Goal: Communication & Community: Answer question/provide support

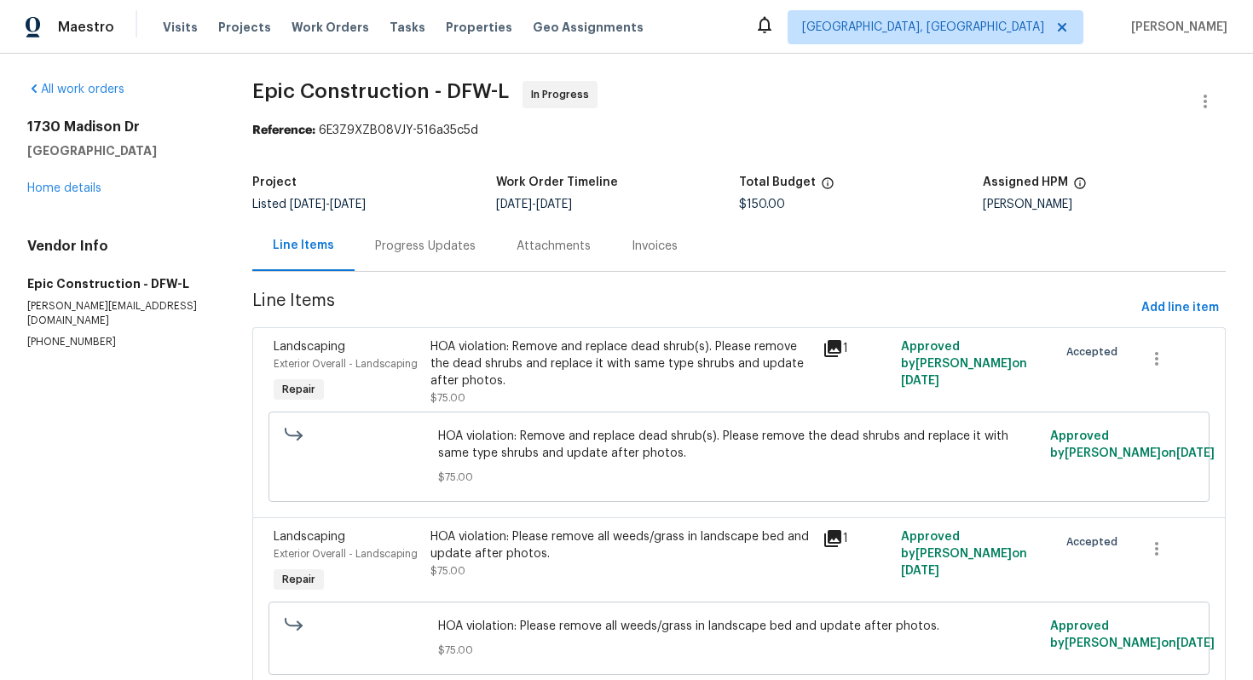
click at [401, 246] on div "Progress Updates" at bounding box center [425, 246] width 101 height 17
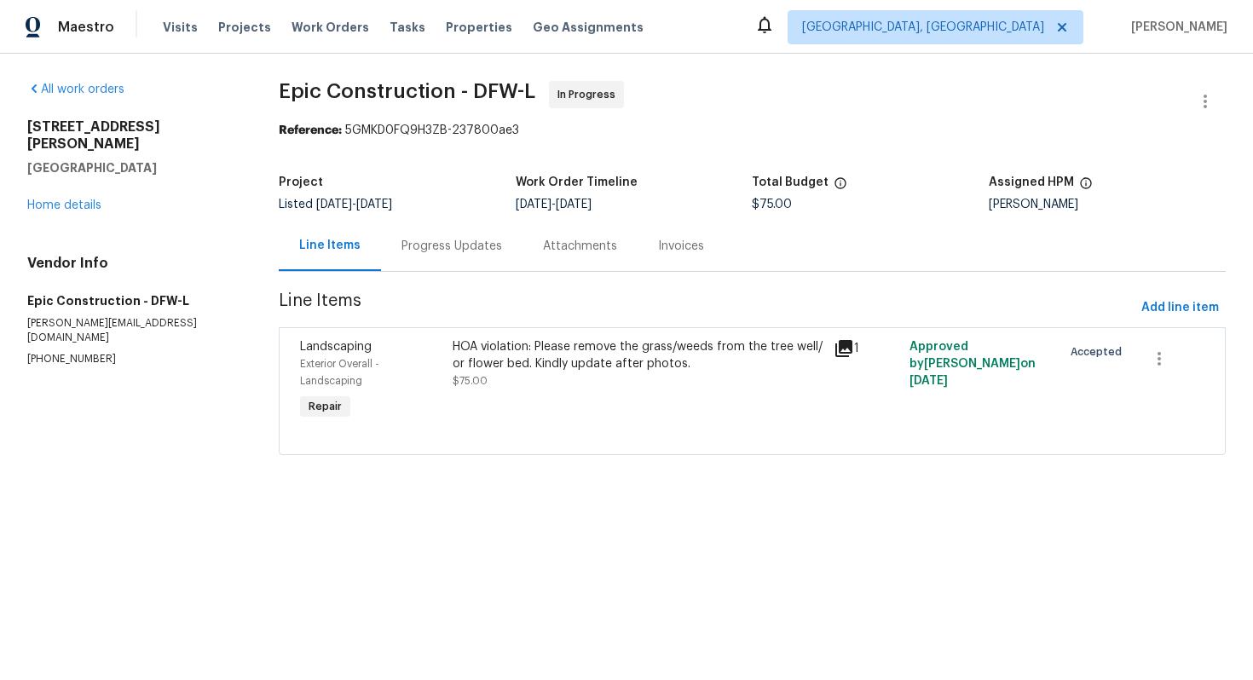
click at [74, 352] on p "[PHONE_NUMBER]" at bounding box center [132, 359] width 211 height 14
copy p "[PHONE_NUMBER]"
click at [466, 258] on div "Progress Updates" at bounding box center [452, 246] width 142 height 50
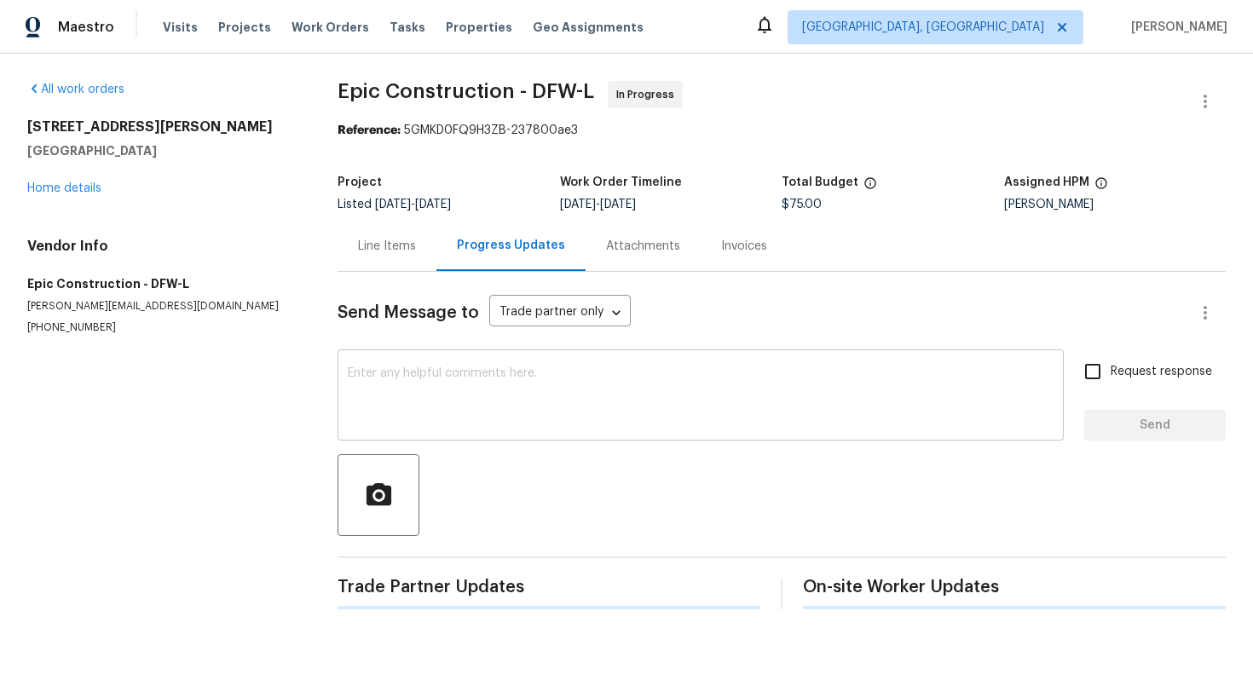
click at [435, 409] on textarea at bounding box center [701, 397] width 706 height 60
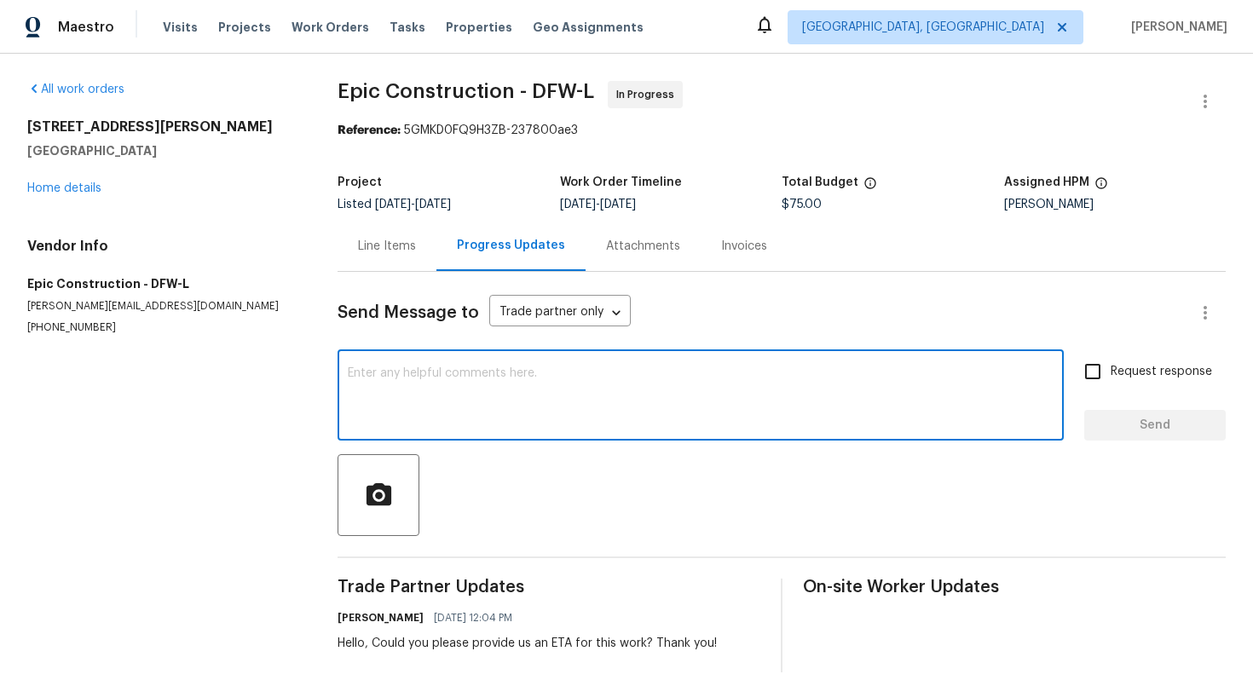
paste textarea "Hello, Could you please update the status of the work? Thank you!"
type textarea "Hello, Could you please update the status of the work? Thank you!"
click at [1108, 379] on input "Request response" at bounding box center [1093, 372] width 36 height 36
checkbox input "true"
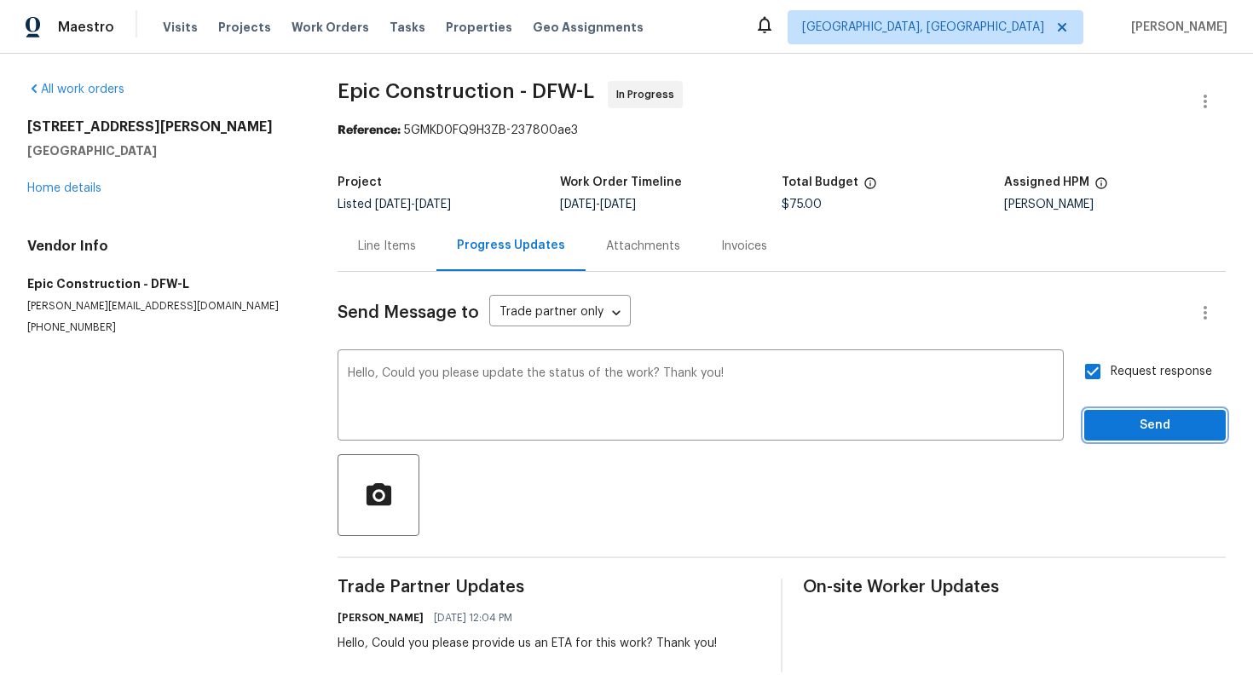
click at [1117, 429] on span "Send" at bounding box center [1155, 425] width 114 height 21
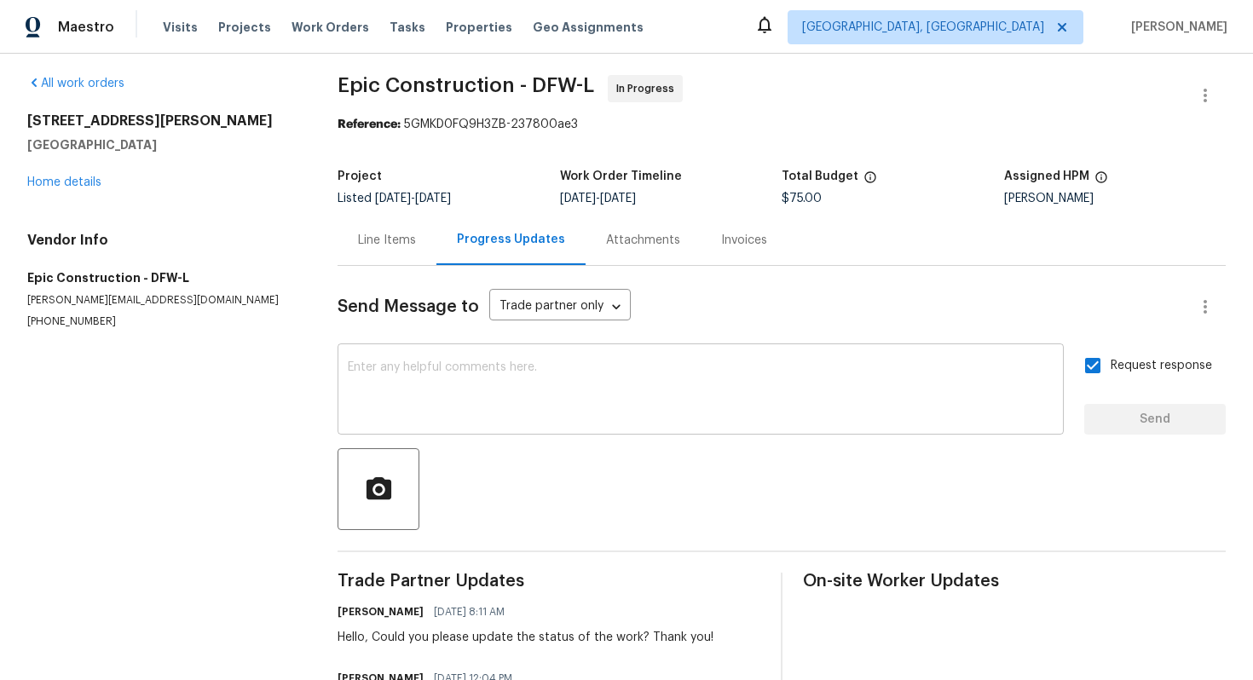
scroll to position [5, 0]
click at [391, 238] on div "Line Items" at bounding box center [387, 241] width 58 height 17
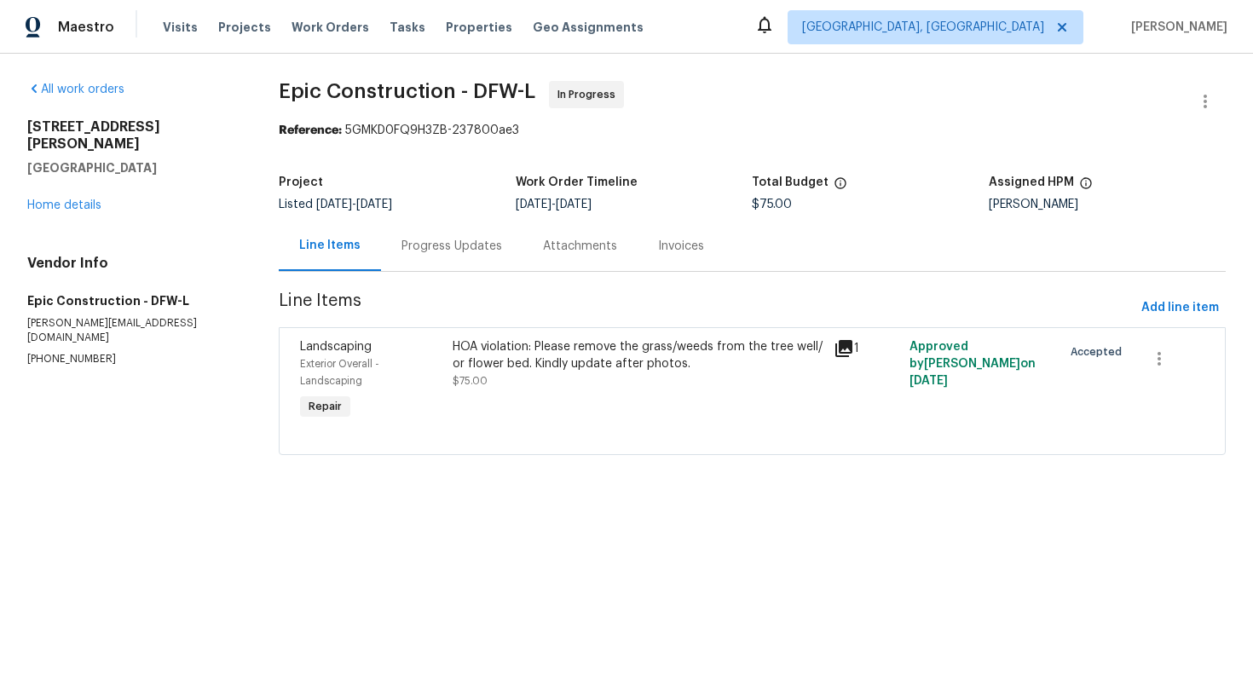
click at [474, 250] on div "Progress Updates" at bounding box center [452, 246] width 101 height 17
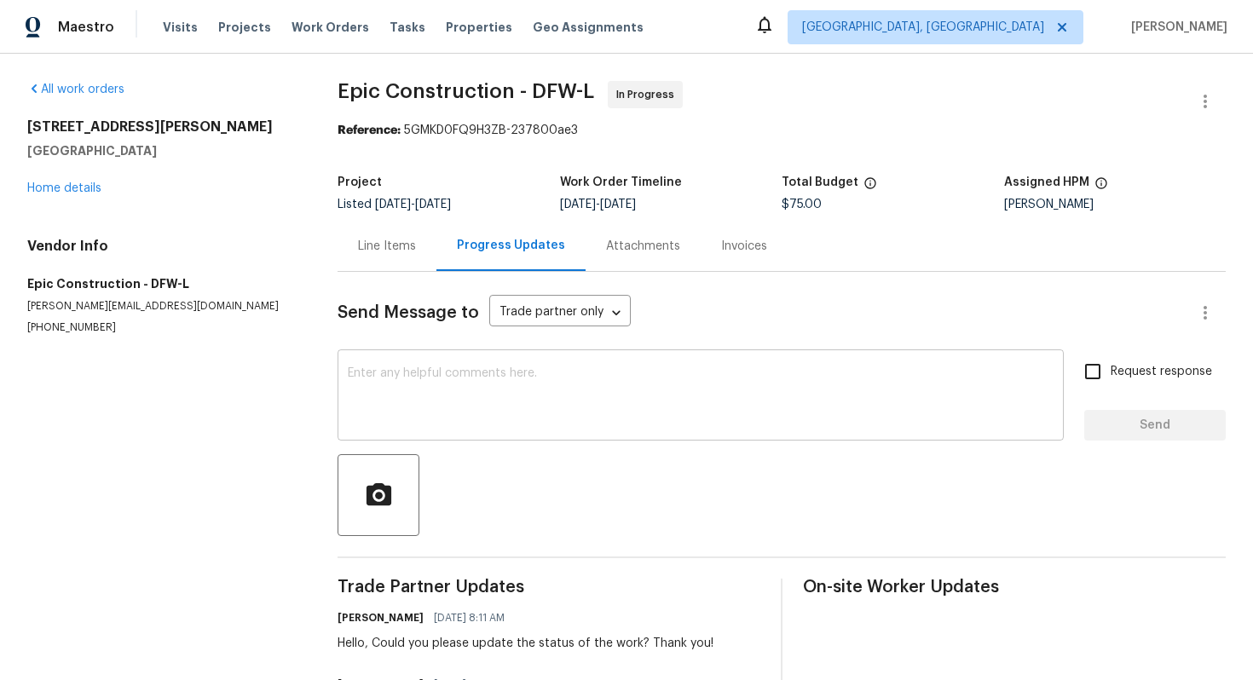
scroll to position [8, 0]
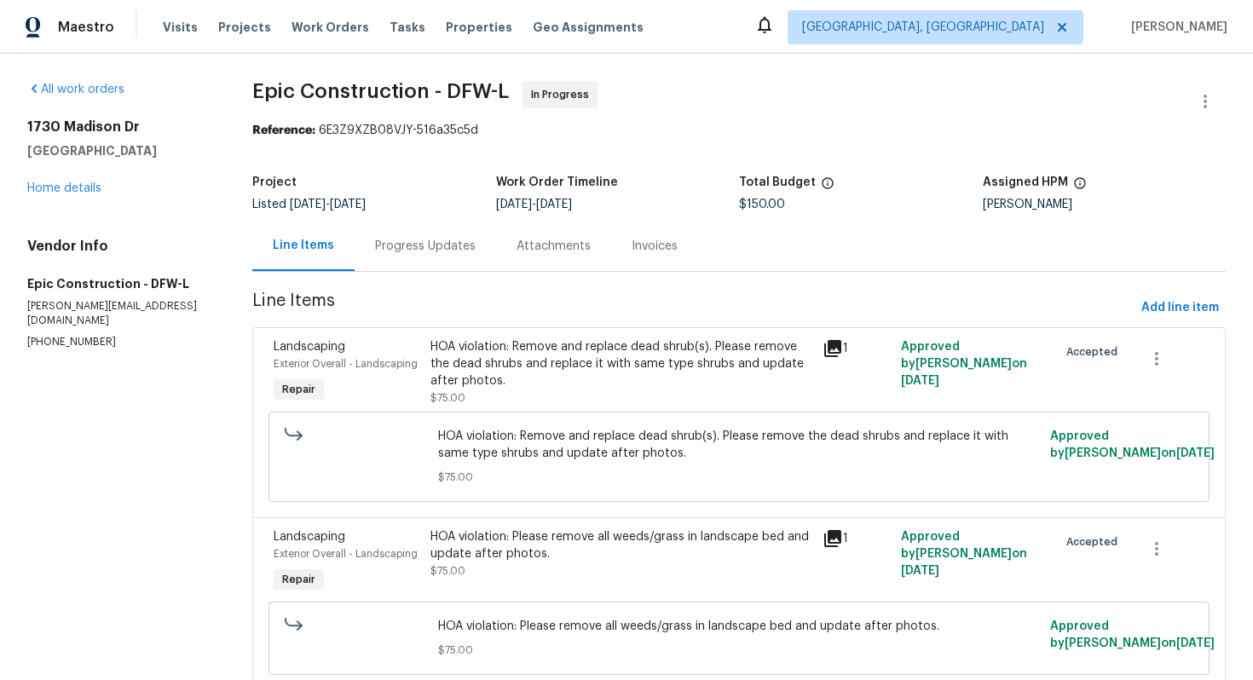
click at [438, 253] on div "Progress Updates" at bounding box center [425, 246] width 101 height 17
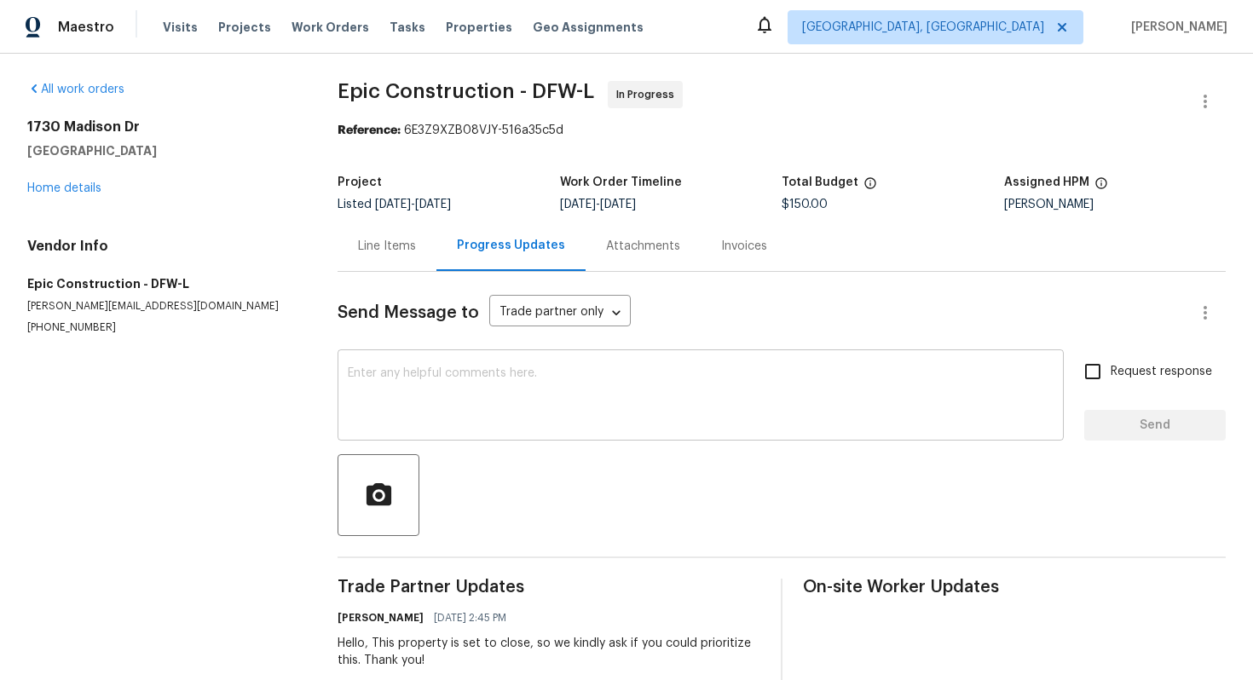
scroll to position [37, 0]
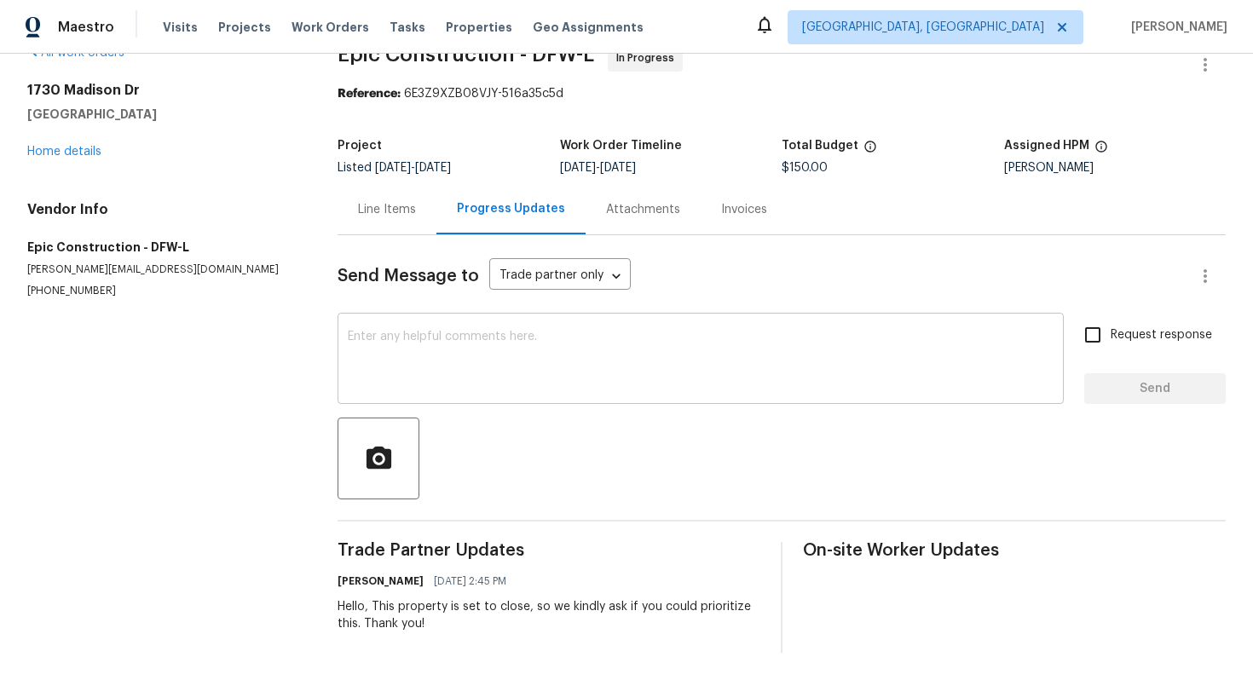
click at [471, 350] on textarea at bounding box center [701, 361] width 706 height 60
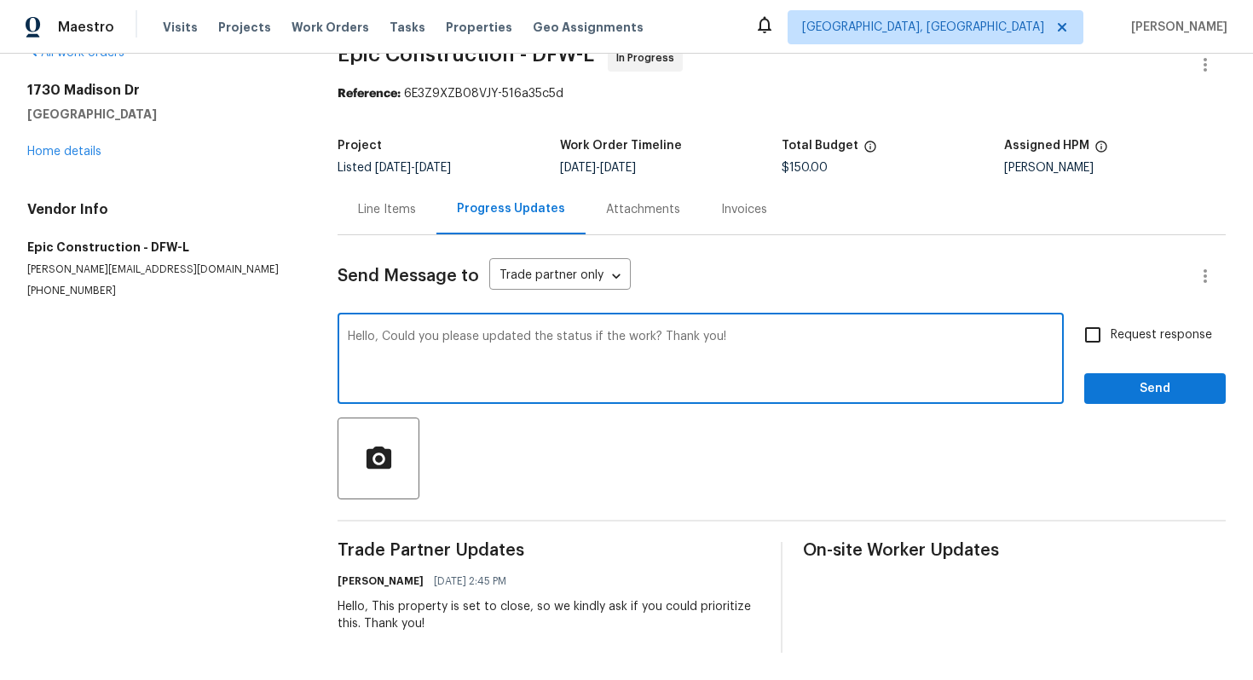
drag, startPoint x: 871, startPoint y: 346, endPoint x: 154, endPoint y: 292, distance: 718.3
click at [154, 292] on div "All work orders [STREET_ADDRESS][PERSON_NAME] Home details Vendor Info Epic Con…" at bounding box center [626, 348] width 1253 height 663
click at [529, 338] on textarea "Hello, Could you please updated the status if the work? Thank you!" at bounding box center [701, 361] width 706 height 60
drag, startPoint x: 820, startPoint y: 344, endPoint x: 79, endPoint y: 327, distance: 741.2
click at [84, 327] on div "All work orders [STREET_ADDRESS][PERSON_NAME] Home details Vendor Info Epic Con…" at bounding box center [626, 348] width 1253 height 663
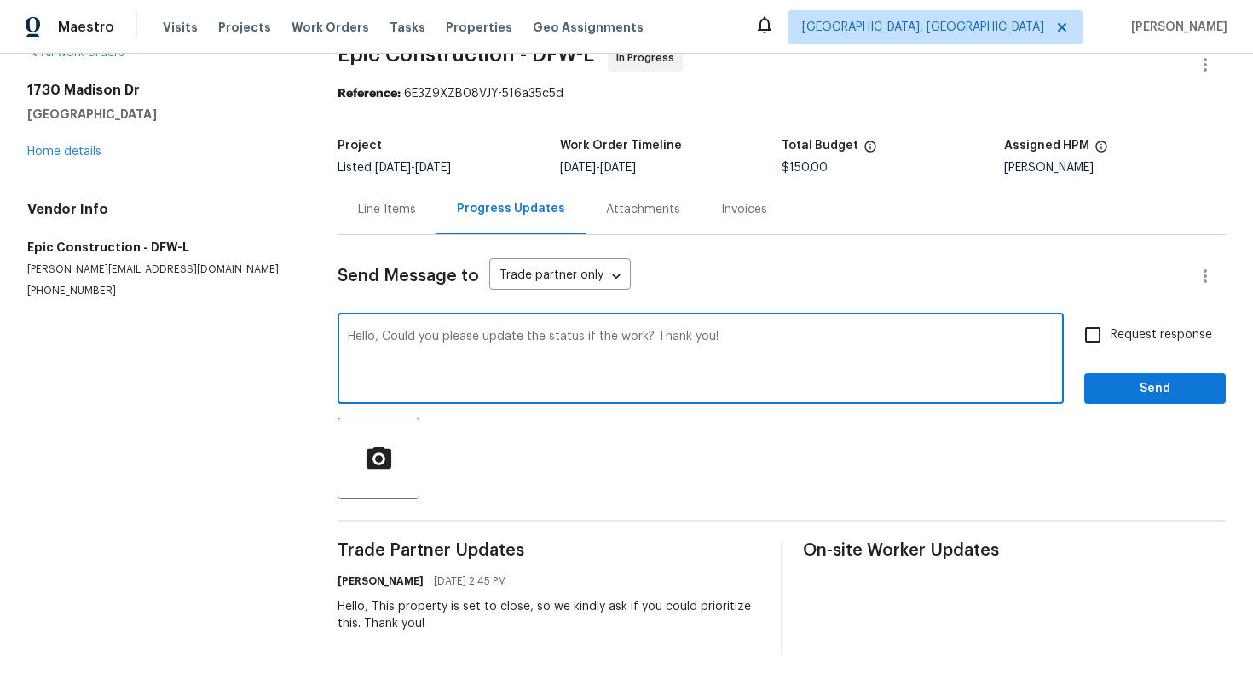
click at [587, 335] on textarea "Hello, Could you please update the status if the work? Thank you!" at bounding box center [701, 361] width 706 height 60
paste textarea "i"
type textarea "Hello, Could you please update the status of the work? Thank you!"
click at [1154, 338] on span "Request response" at bounding box center [1161, 336] width 101 height 18
click at [1111, 338] on input "Request response" at bounding box center [1093, 335] width 36 height 36
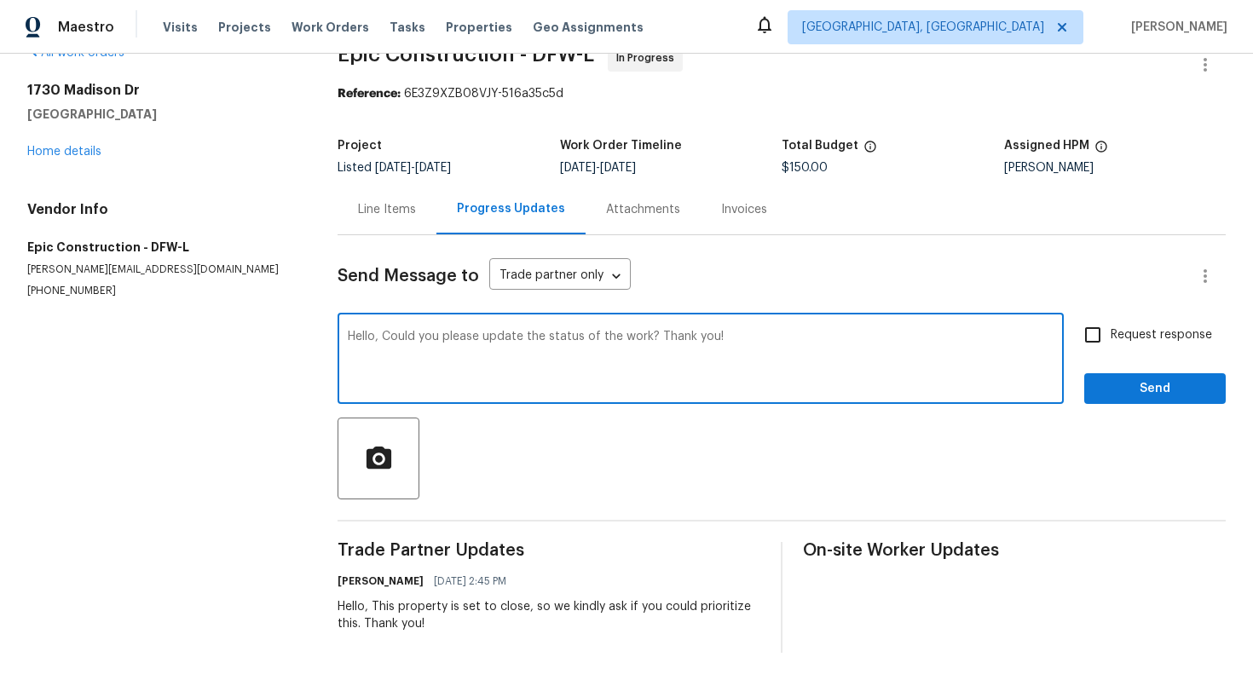
checkbox input "true"
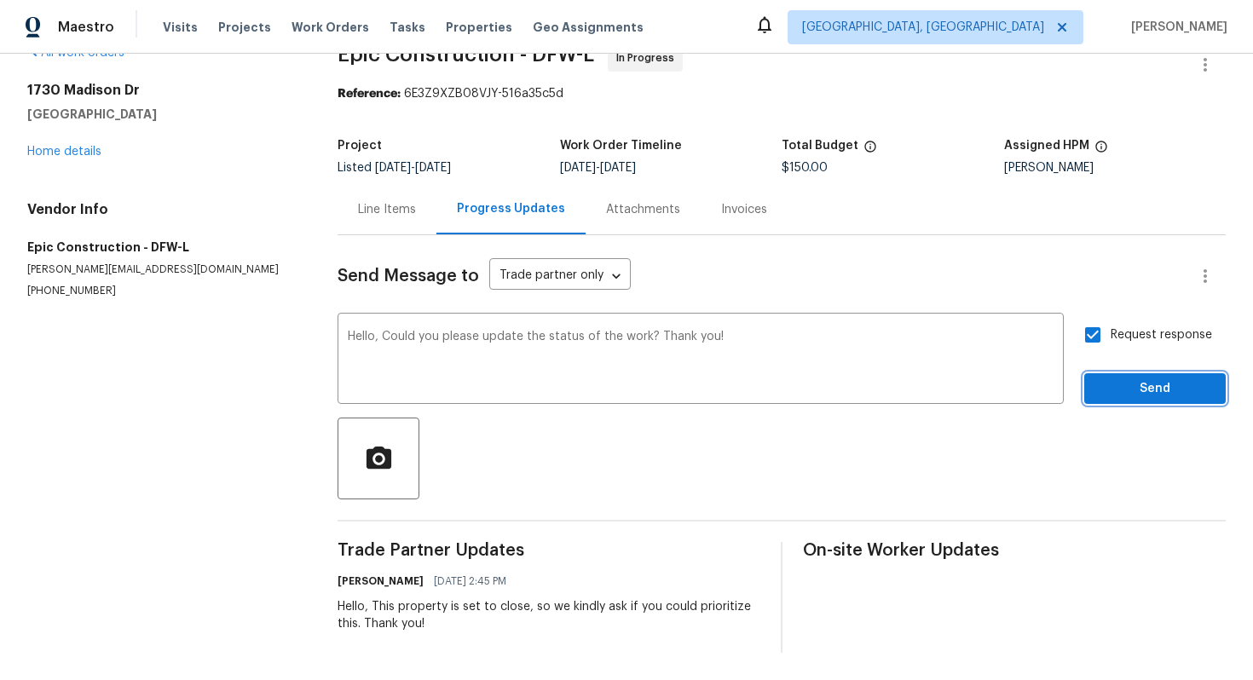
click at [1118, 379] on span "Send" at bounding box center [1155, 389] width 114 height 21
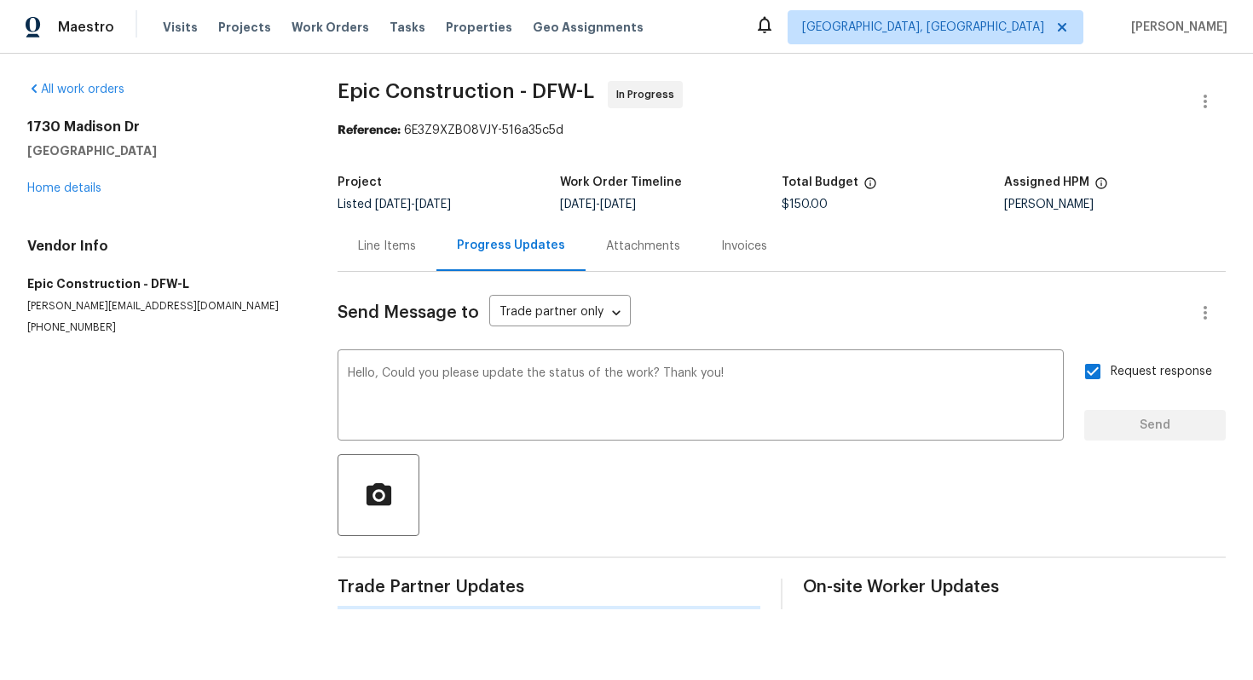
scroll to position [0, 0]
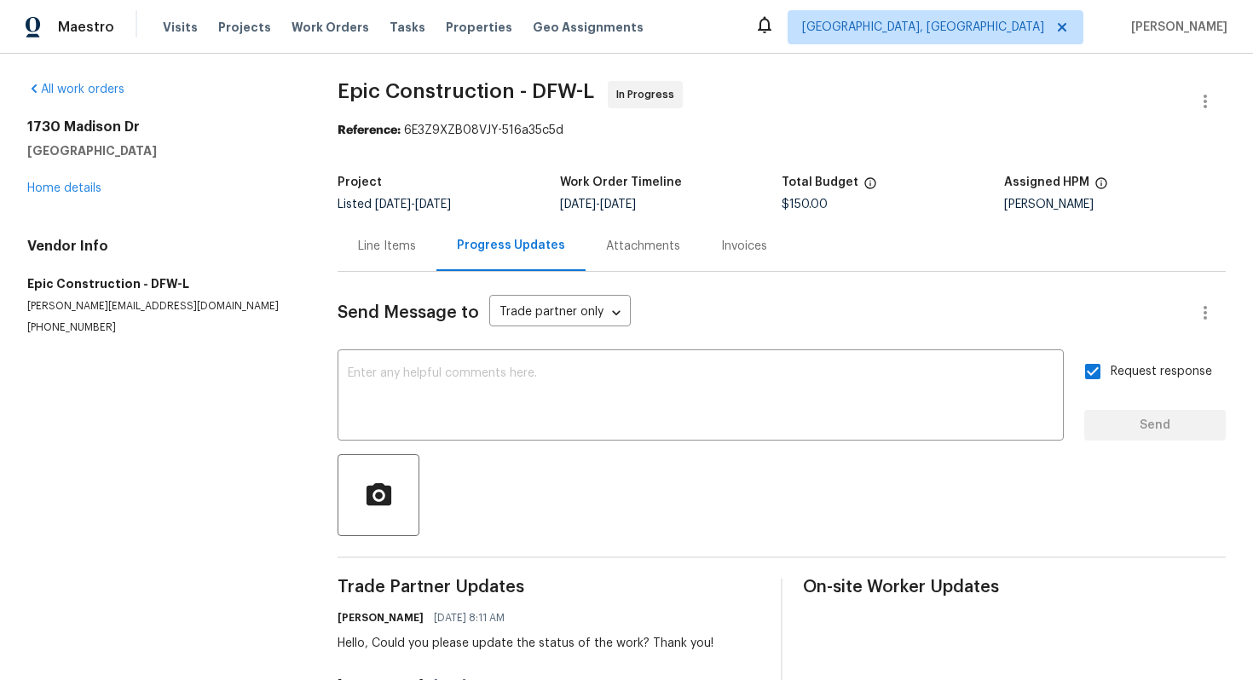
click at [386, 246] on div "Line Items" at bounding box center [387, 246] width 58 height 17
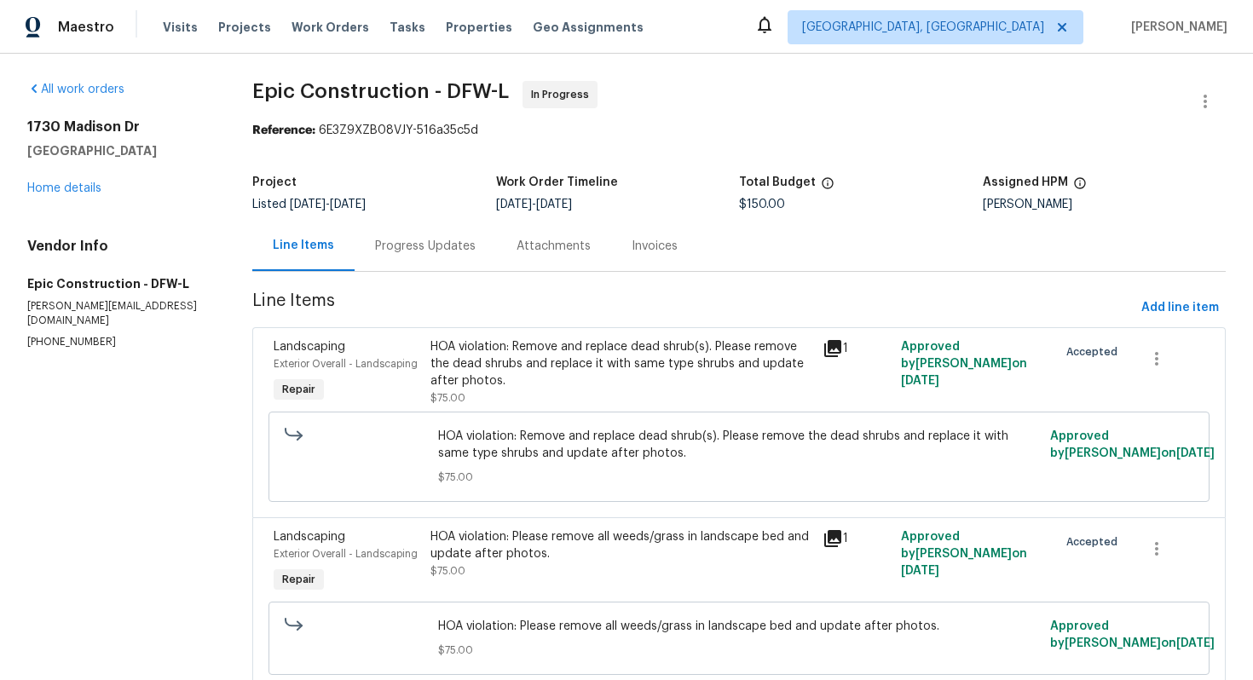
click at [456, 246] on div "Progress Updates" at bounding box center [425, 246] width 101 height 17
